Goal: Task Accomplishment & Management: Manage account settings

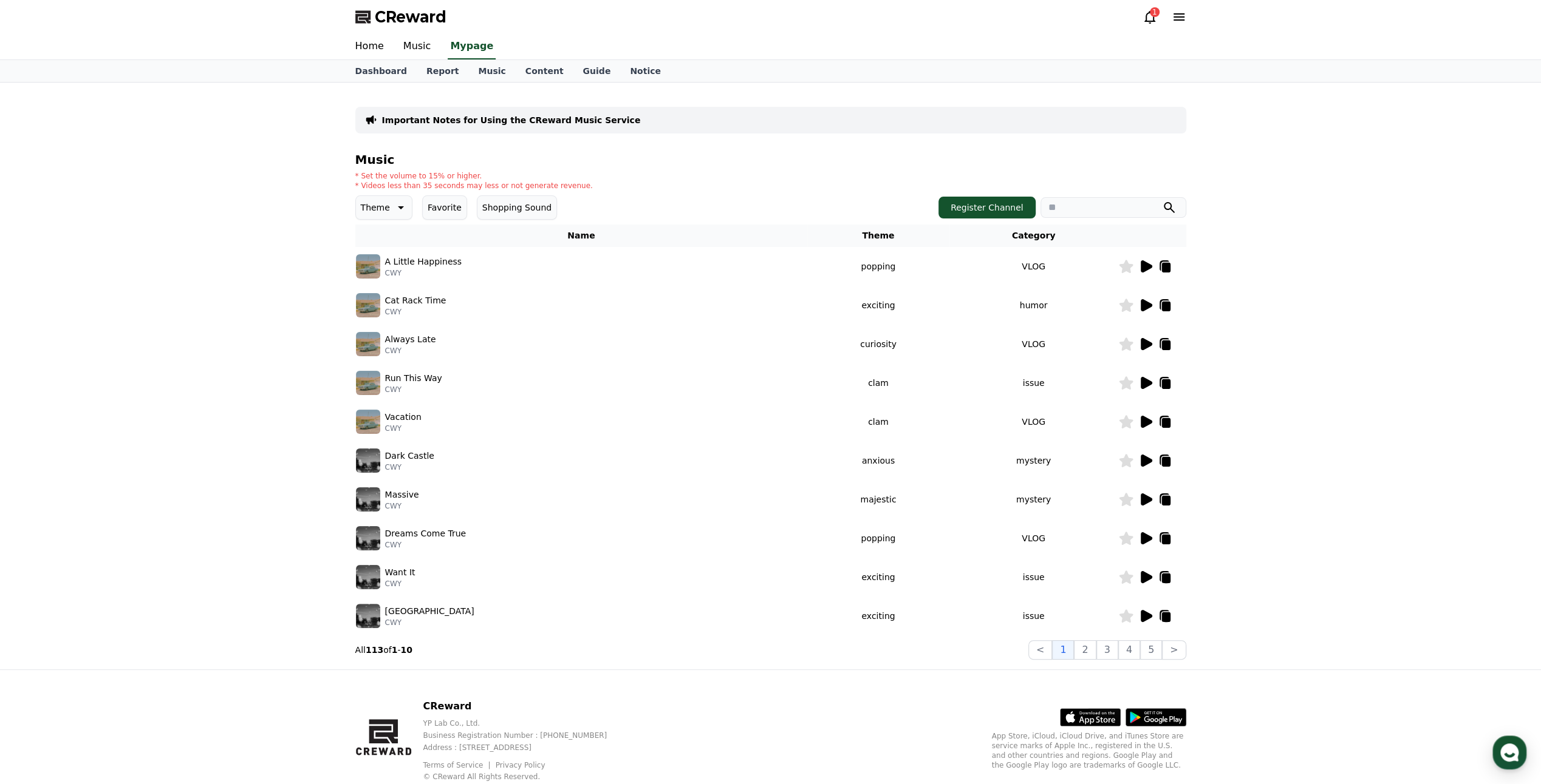
select select "**********"
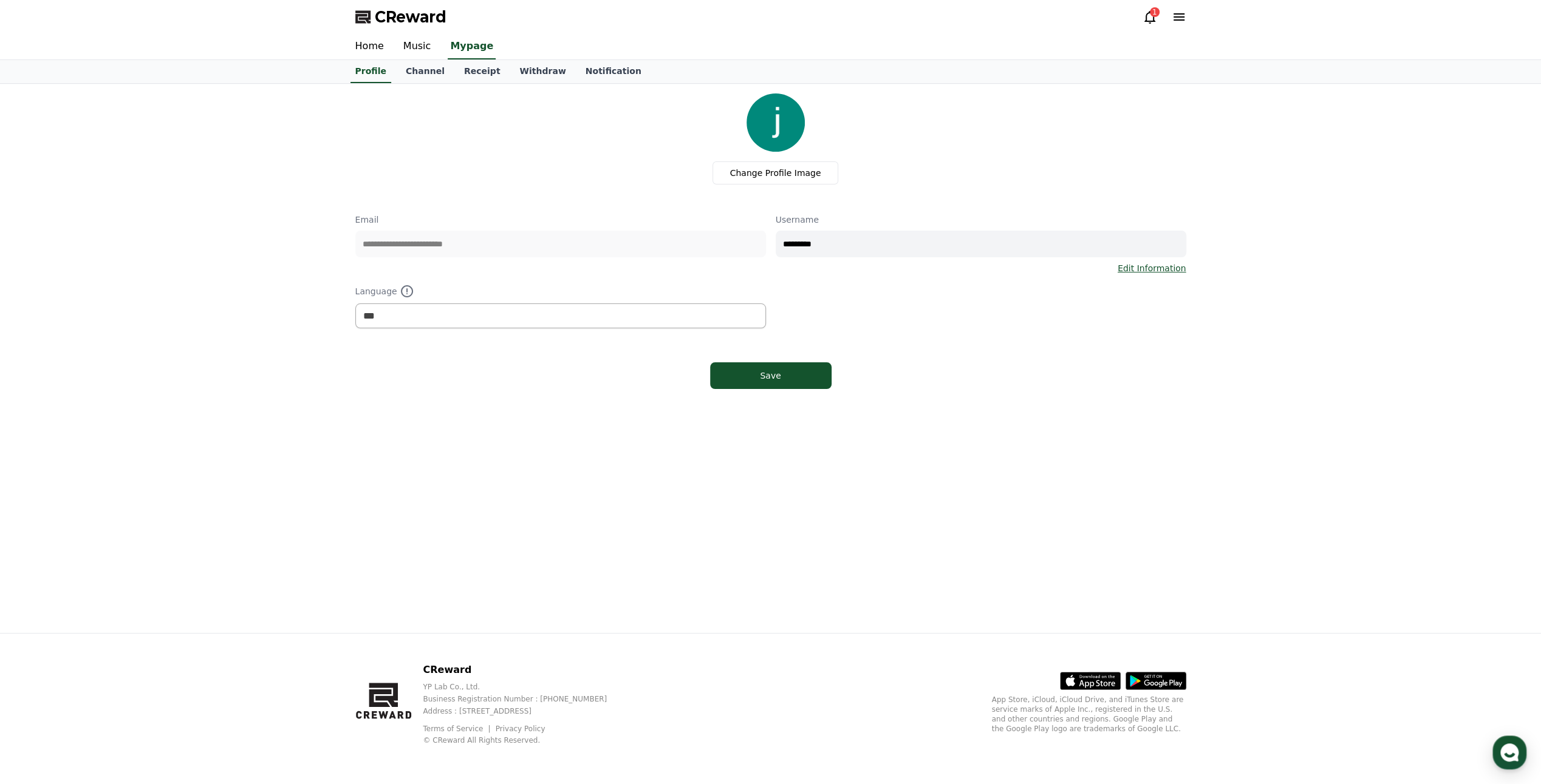
click at [1143, 17] on icon at bounding box center [1149, 17] width 15 height 15
click at [1152, 21] on icon at bounding box center [1149, 17] width 11 height 13
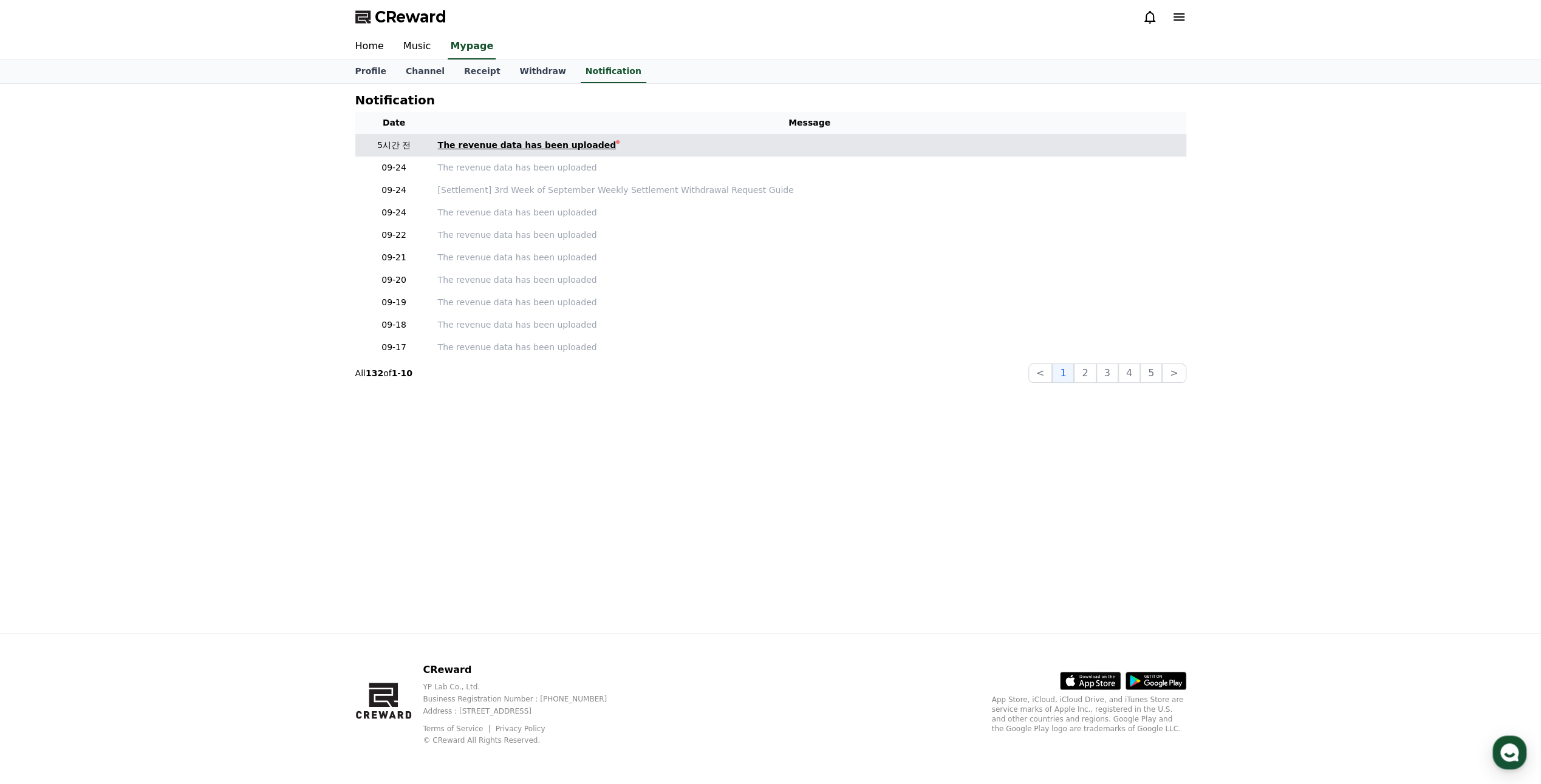
click at [526, 146] on div "The revenue data has been uploaded" at bounding box center [526, 145] width 178 height 13
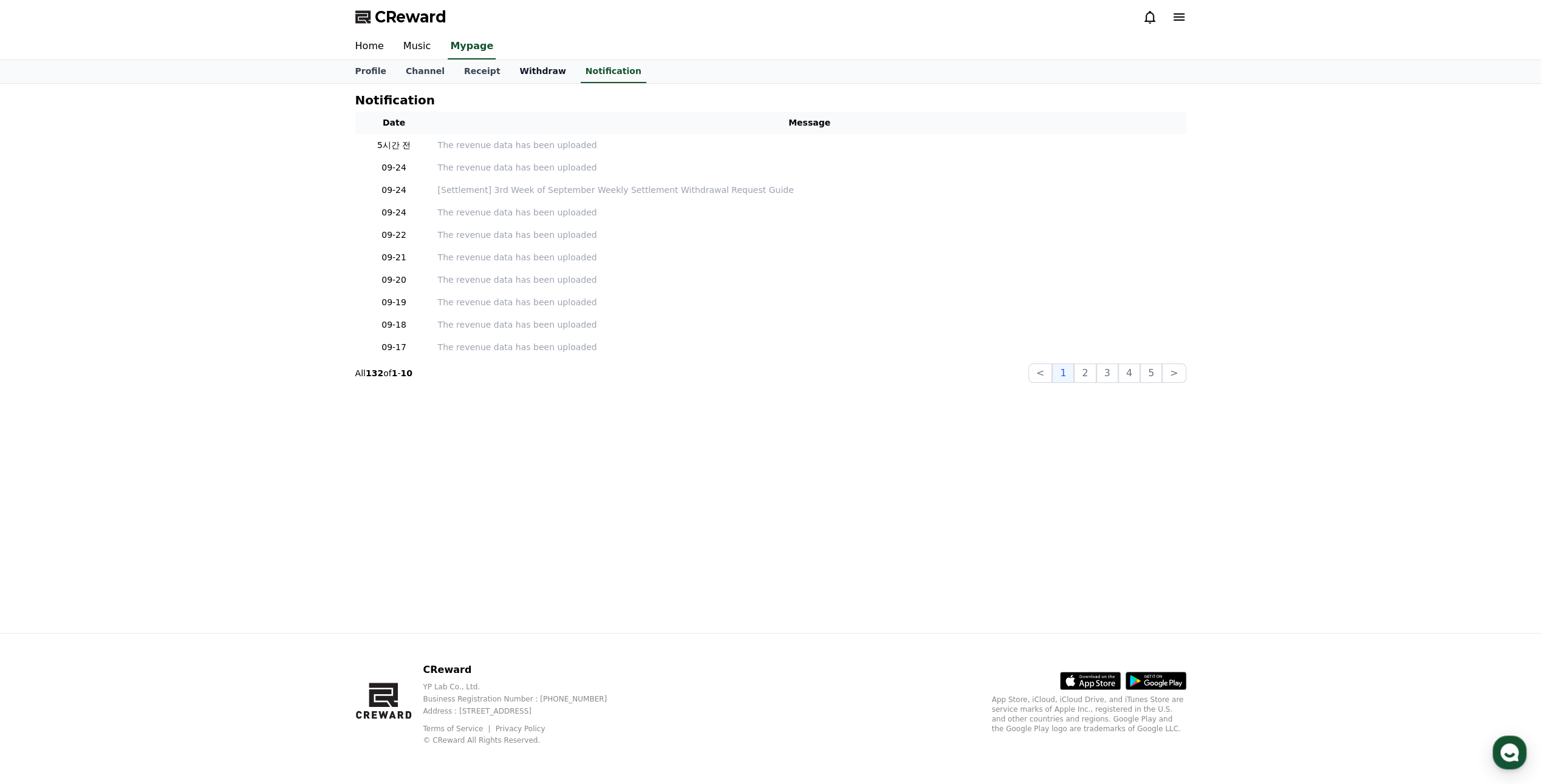
click at [529, 67] on link "Withdraw" at bounding box center [543, 71] width 66 height 23
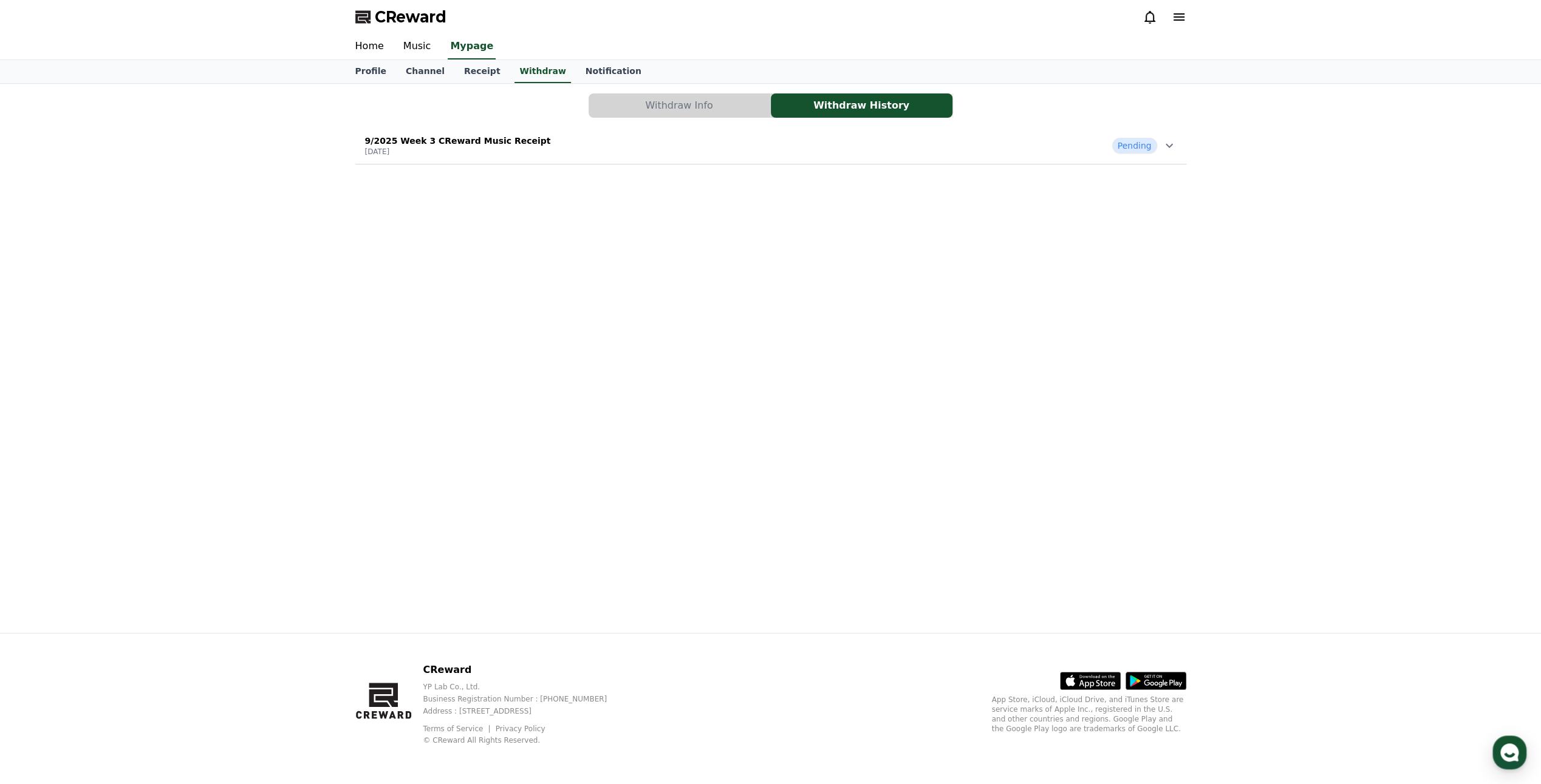
click at [1162, 150] on icon at bounding box center [1169, 145] width 15 height 15
